Goal: Information Seeking & Learning: Learn about a topic

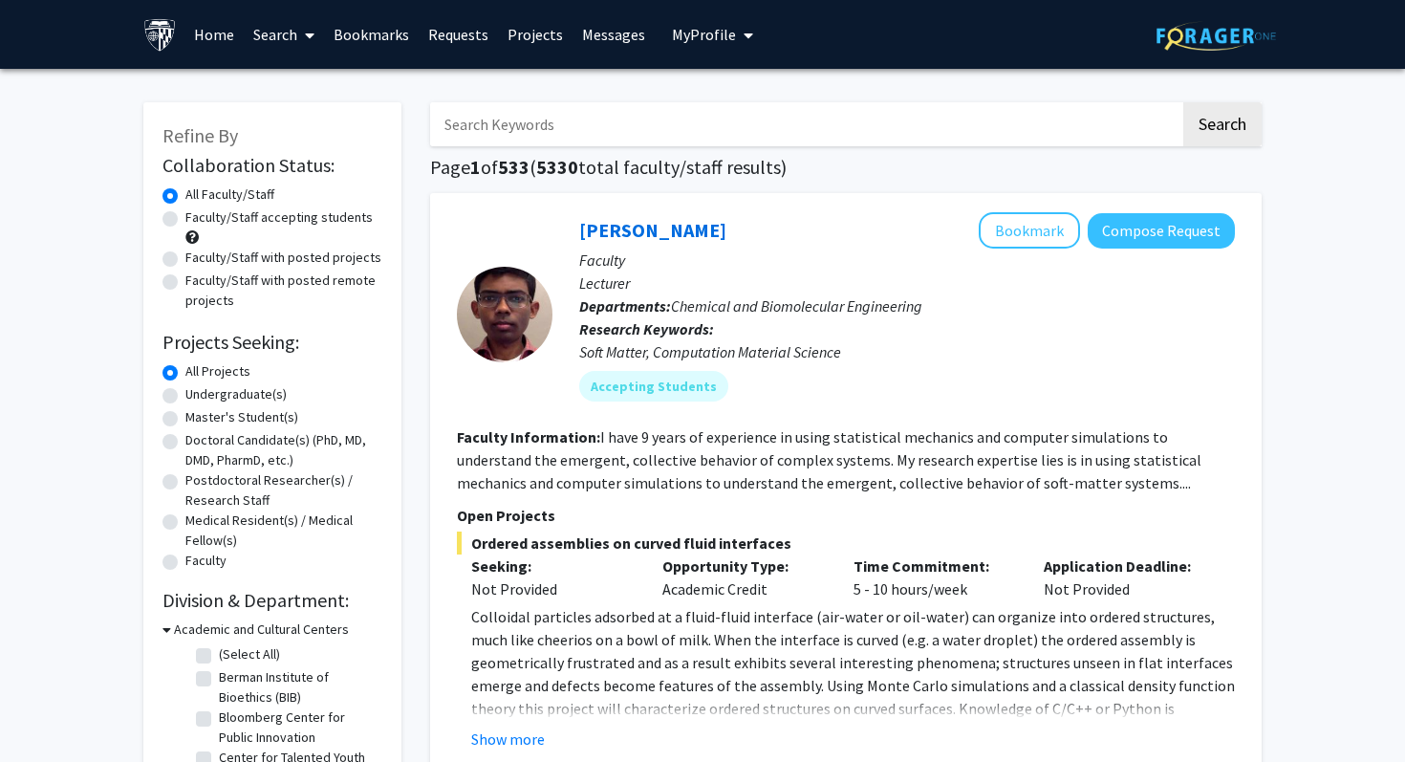
click at [775, 137] on input "Search Keywords" at bounding box center [805, 124] width 750 height 44
type input "[PERSON_NAME]"
click at [1183, 102] on button "Search" at bounding box center [1222, 124] width 78 height 44
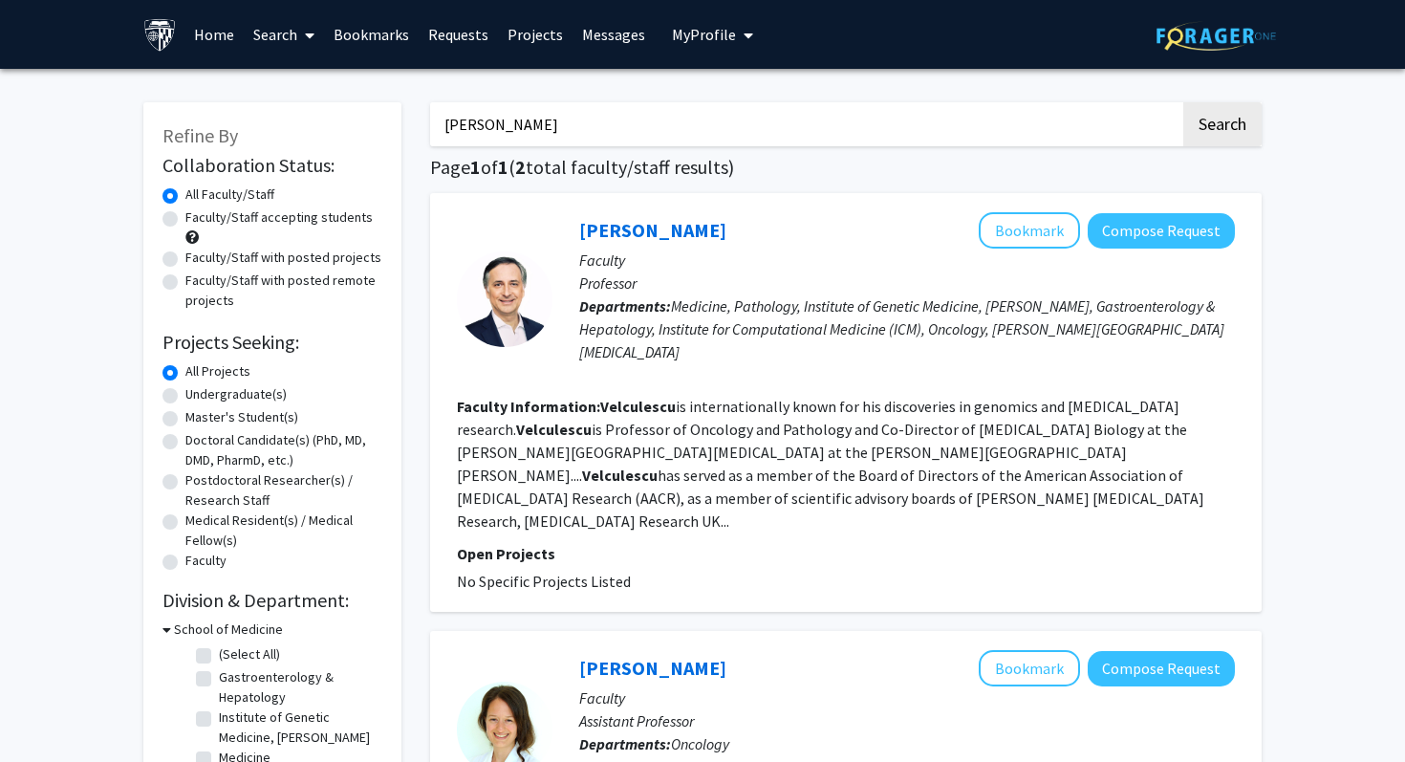
click at [492, 134] on input "[PERSON_NAME]" at bounding box center [805, 124] width 750 height 44
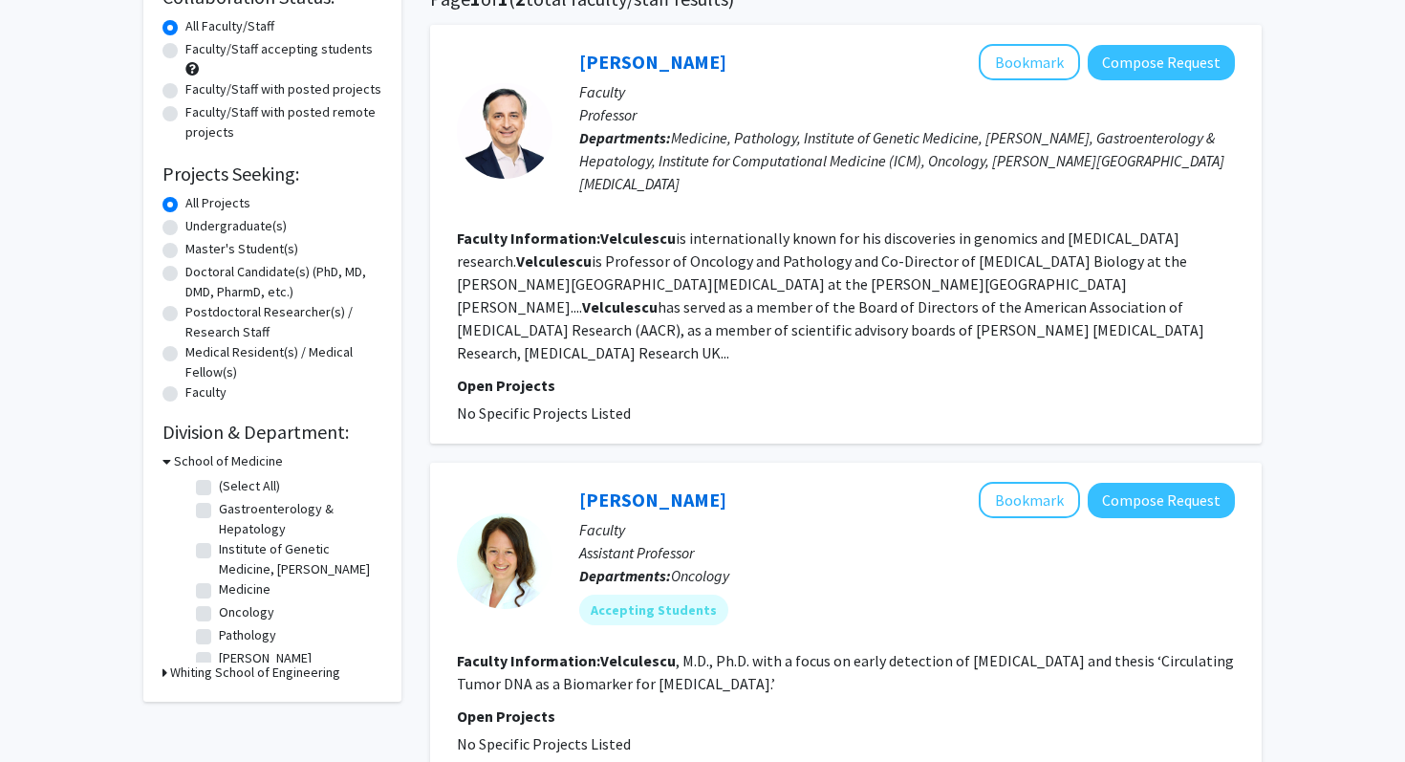
scroll to position [171, 0]
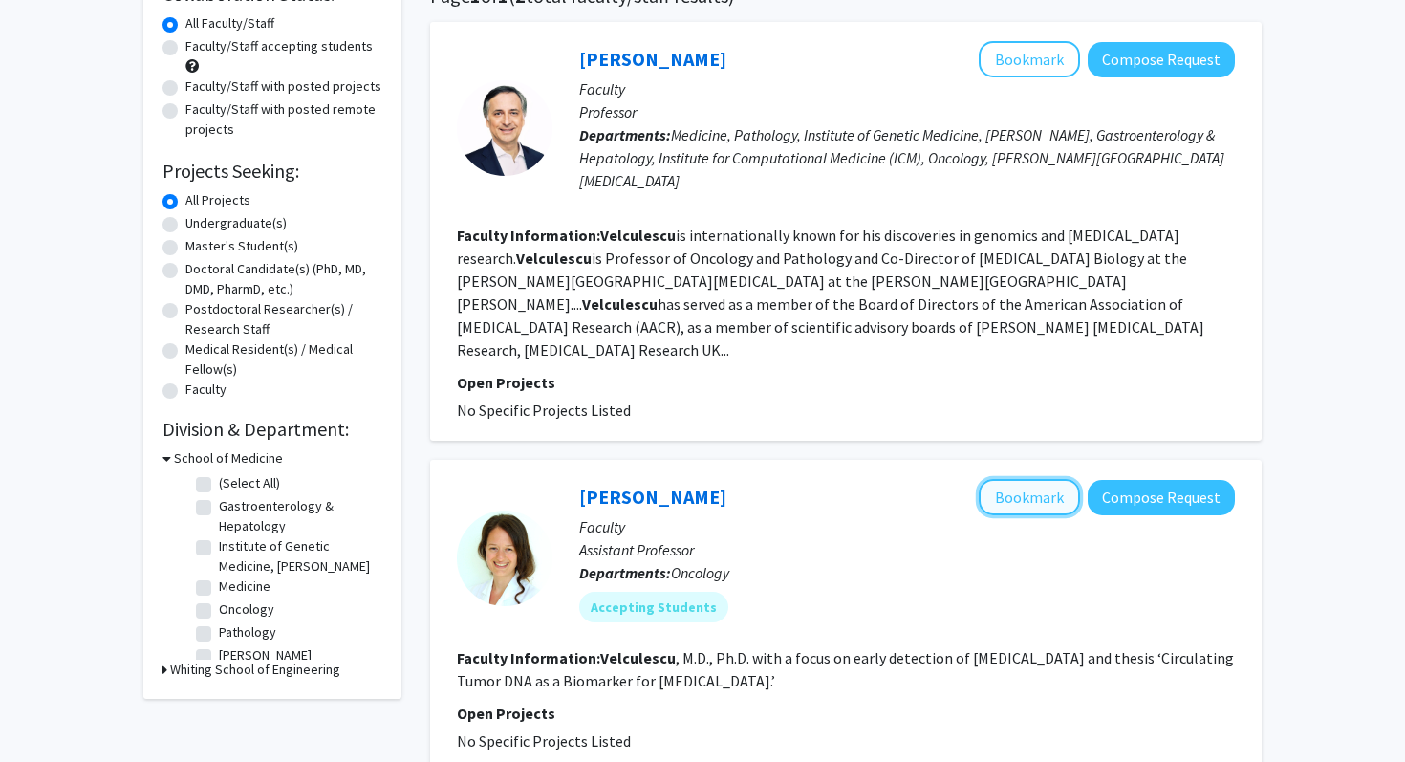
click at [1021, 479] on button "Bookmark" at bounding box center [1029, 497] width 101 height 36
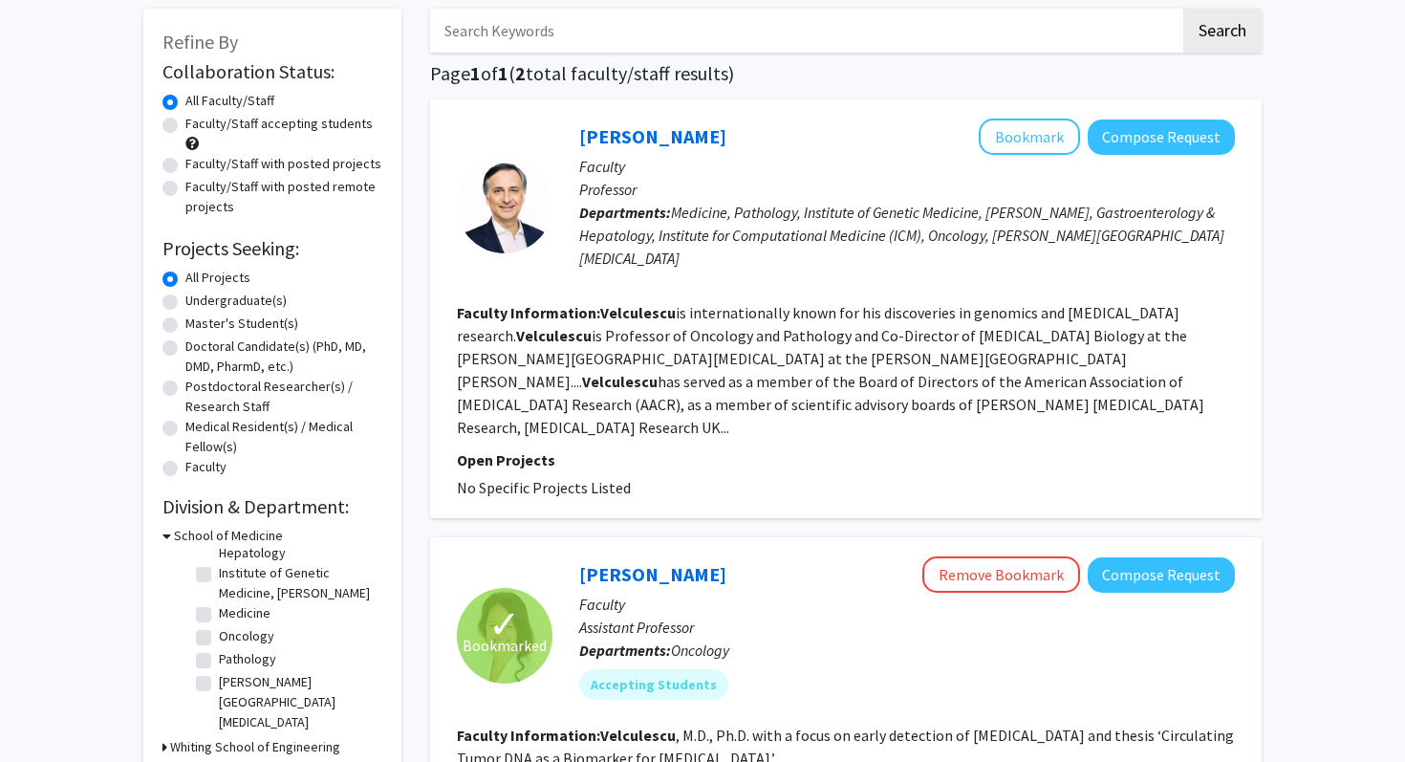
scroll to position [0, 0]
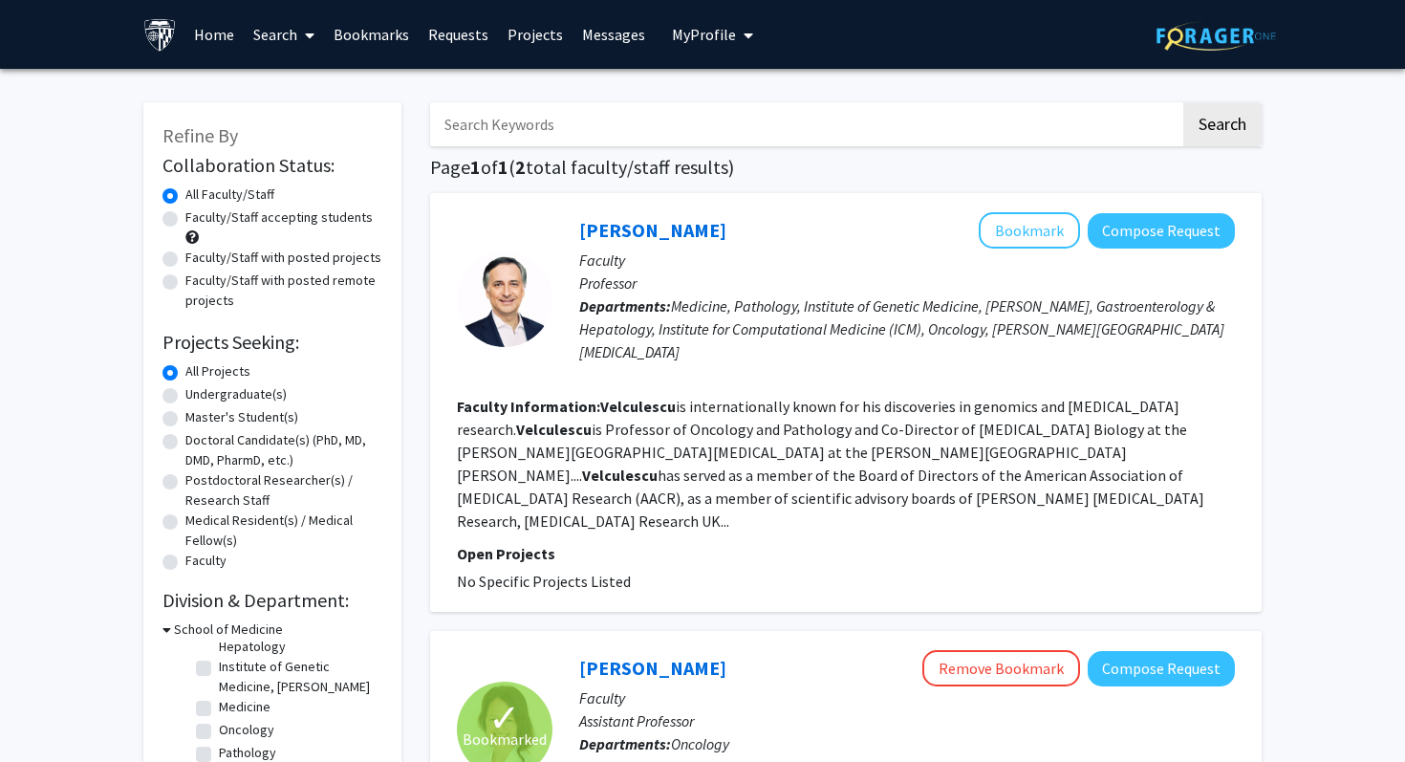
click at [548, 115] on input "Search Keywords" at bounding box center [805, 124] width 750 height 44
click at [1183, 102] on button "Search" at bounding box center [1222, 124] width 78 height 44
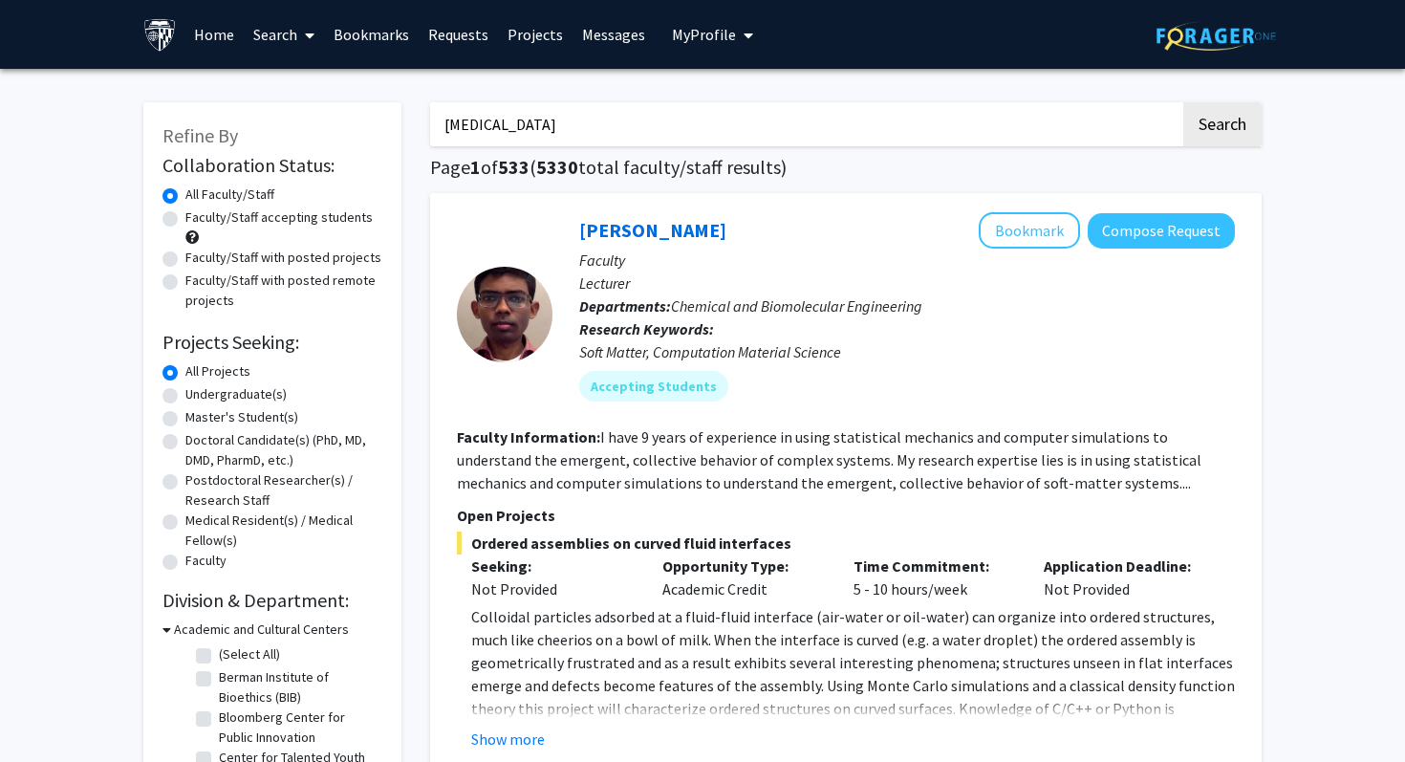
type input "[MEDICAL_DATA]"
click at [1183, 102] on button "Search" at bounding box center [1222, 124] width 78 height 44
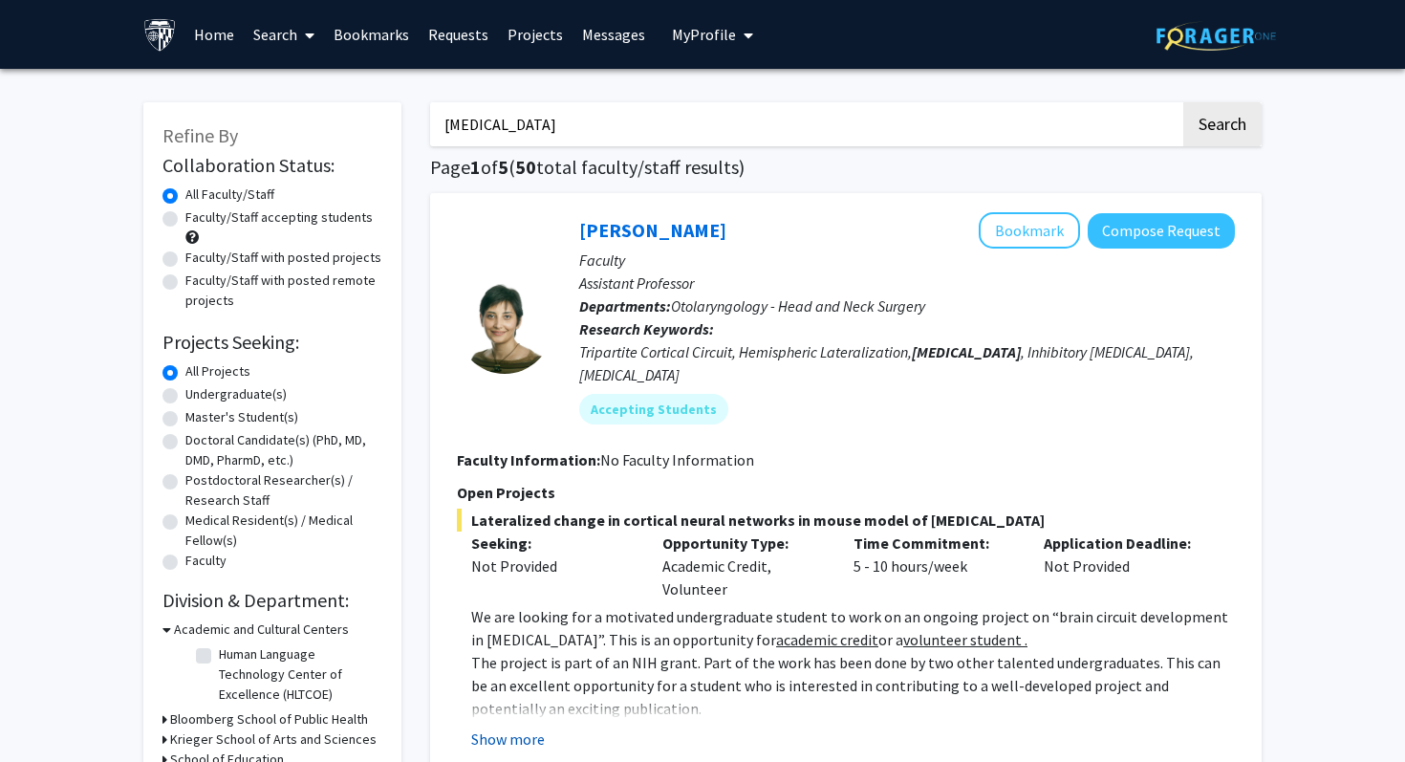
click at [529, 727] on button "Show more" at bounding box center [508, 738] width 74 height 23
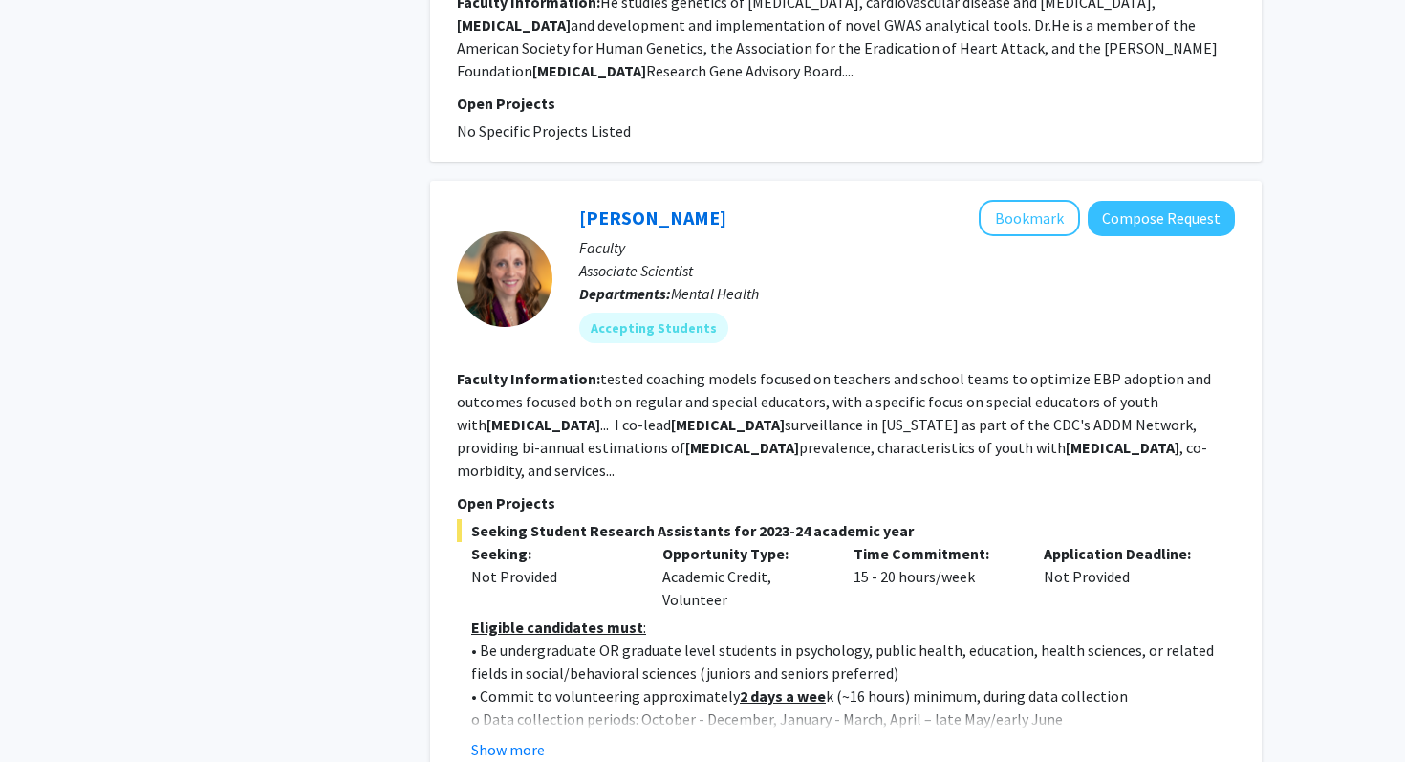
scroll to position [2875, 0]
click at [497, 737] on button "Show more" at bounding box center [508, 748] width 74 height 23
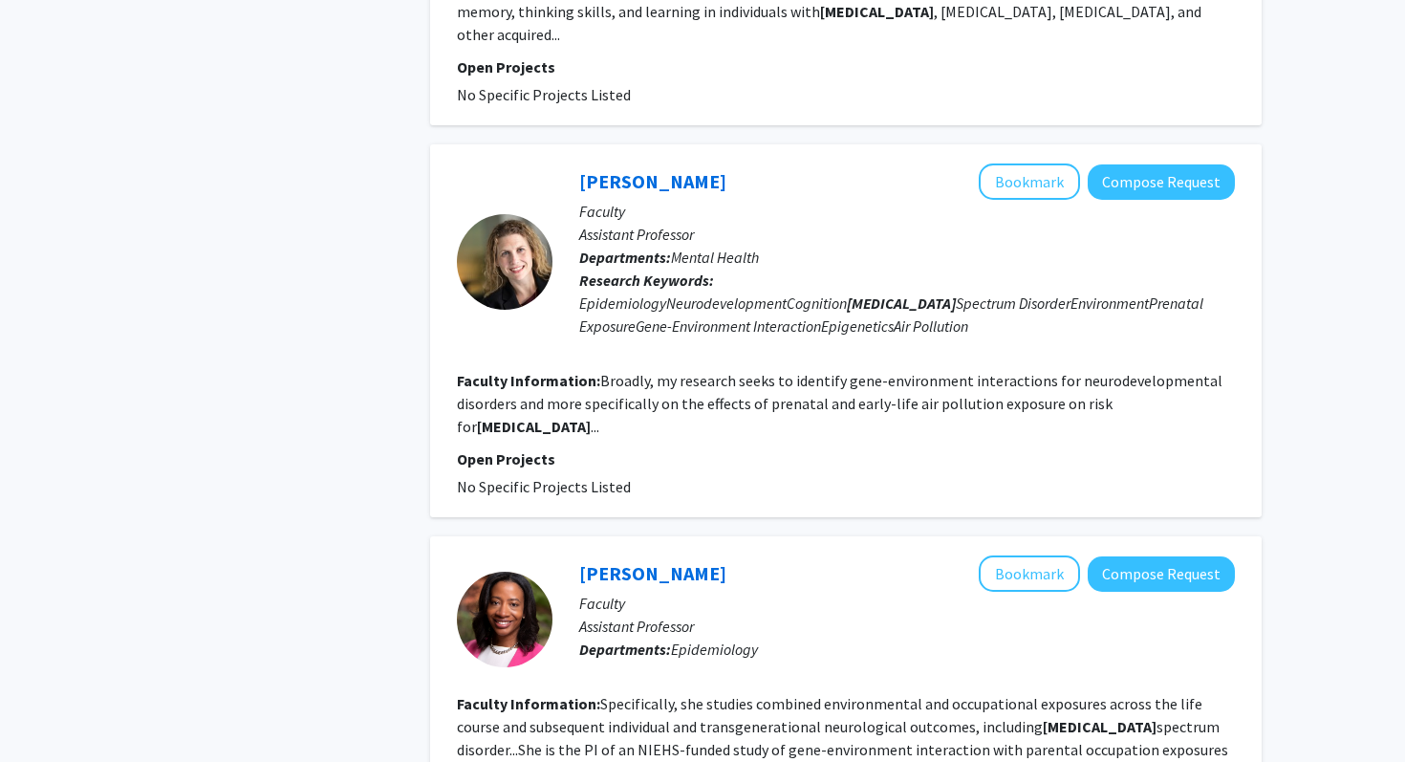
scroll to position [5060, 0]
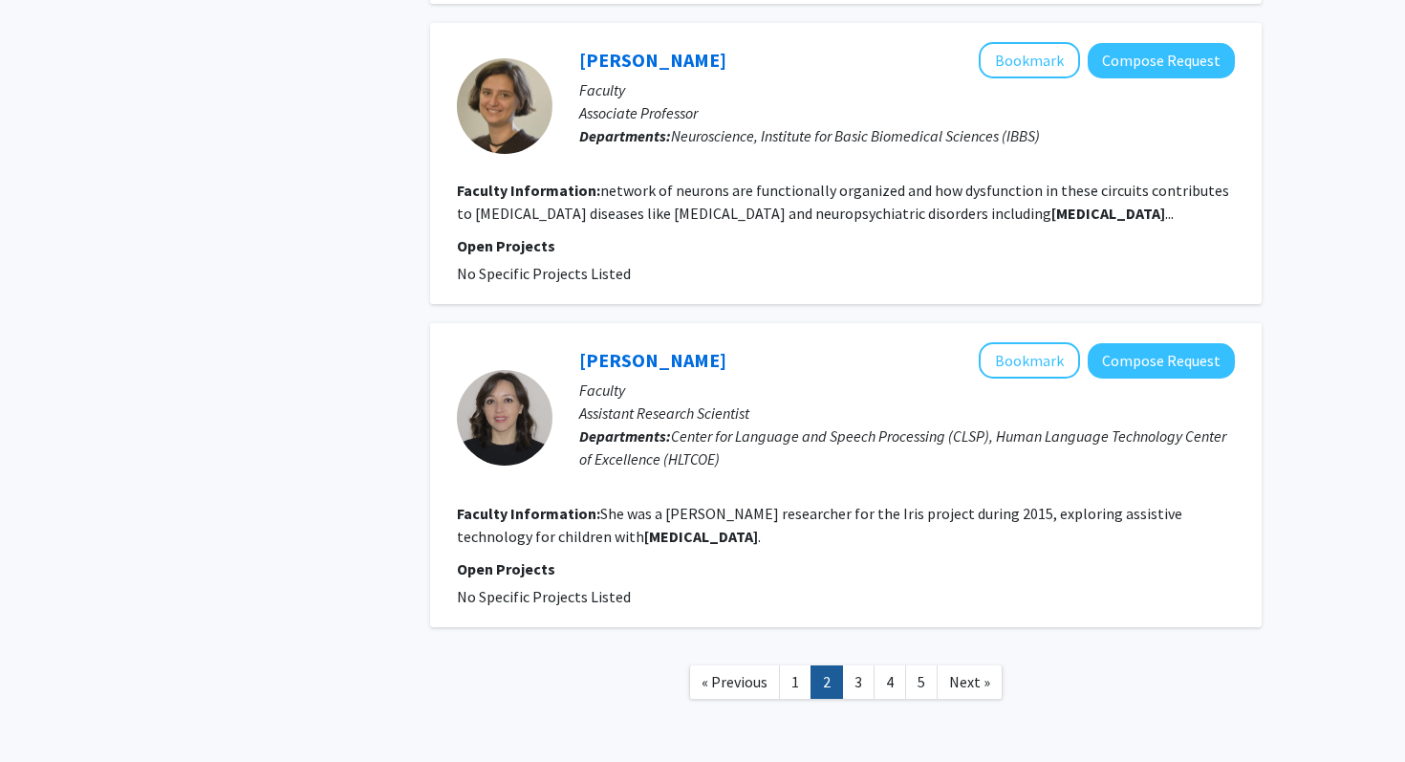
scroll to position [2947, 0]
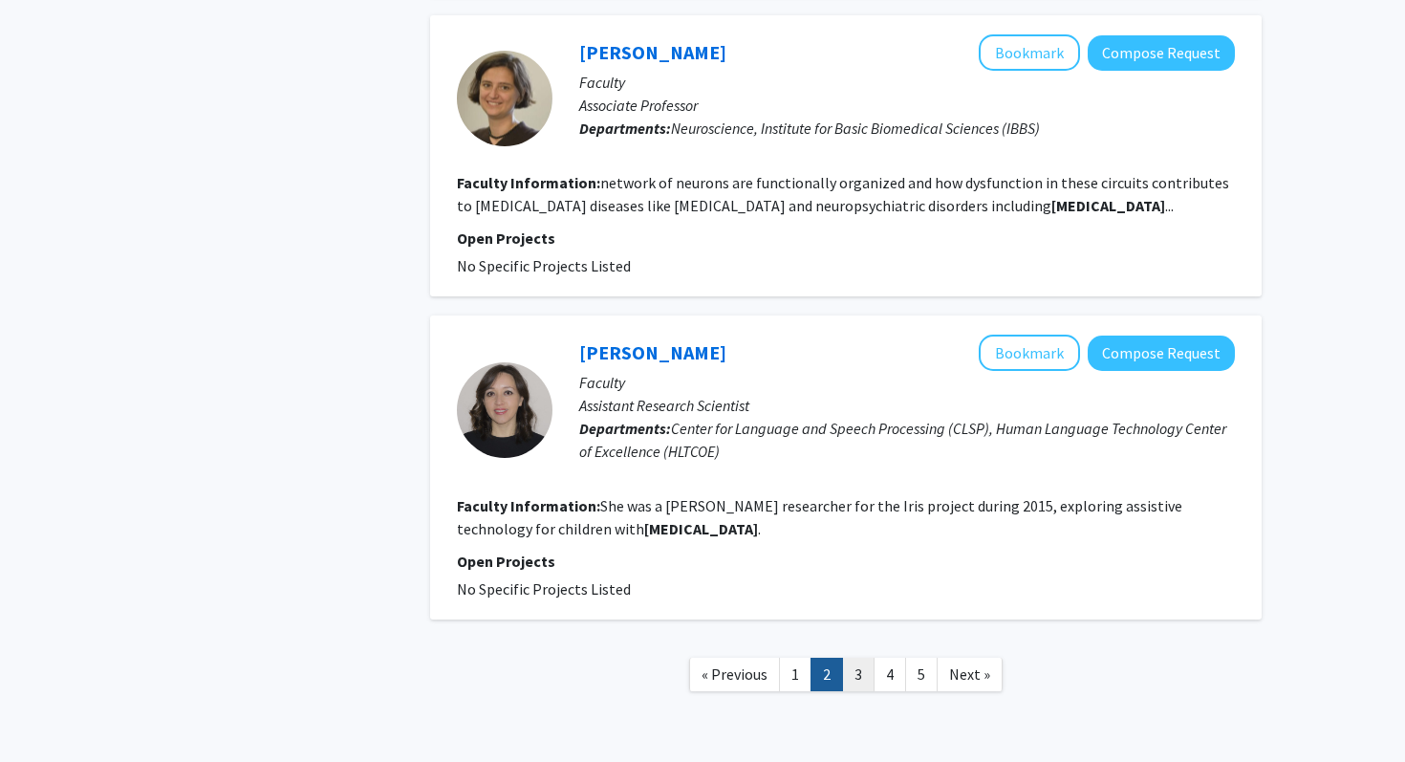
click at [858, 658] on link "3" at bounding box center [858, 674] width 32 height 33
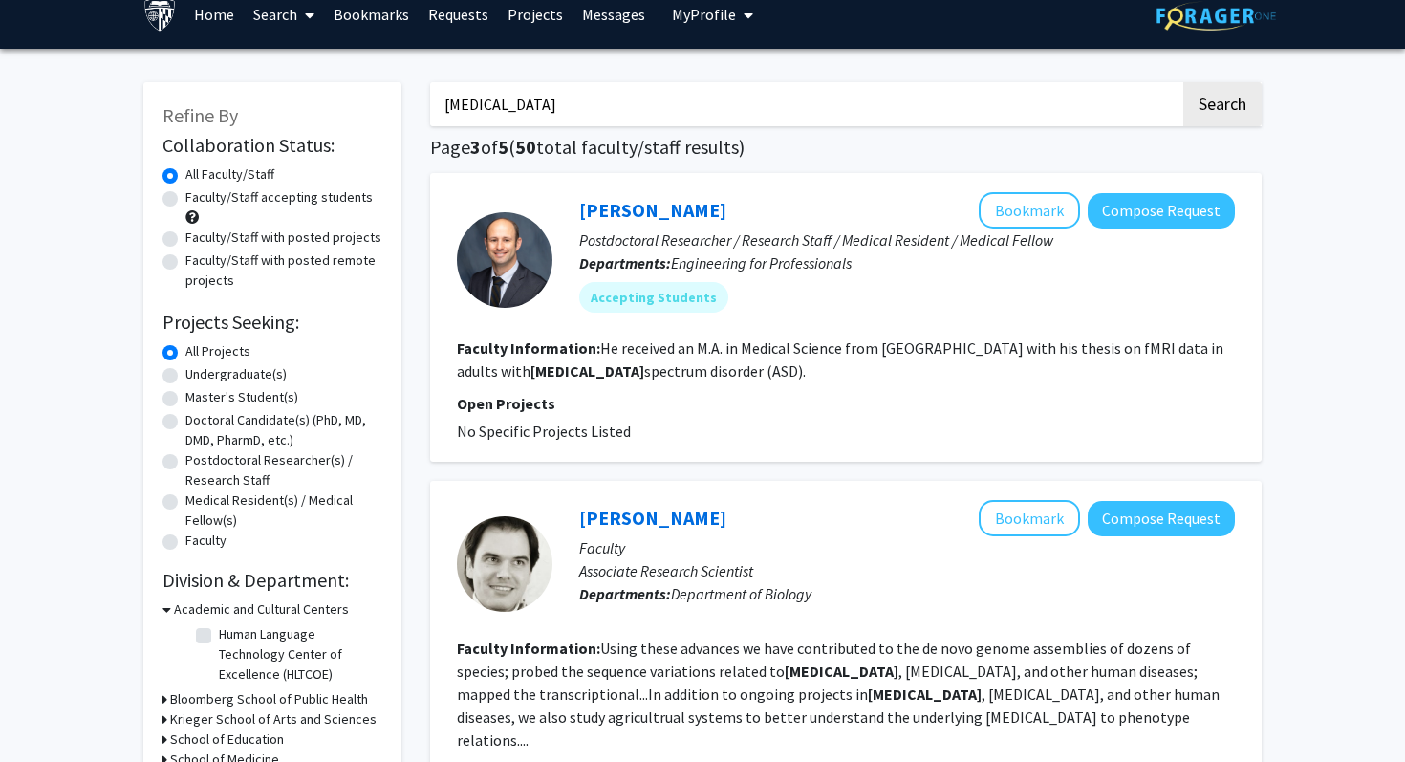
scroll to position [26, 0]
